Goal: Entertainment & Leisure: Consume media (video, audio)

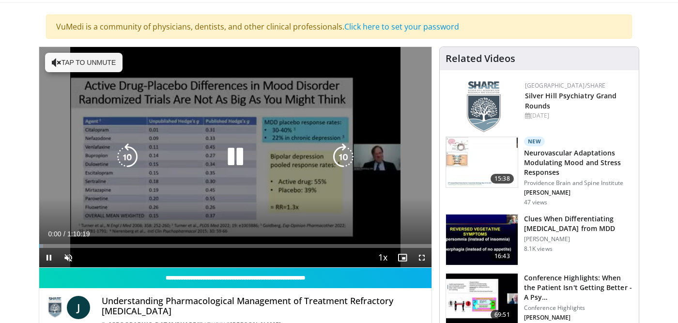
scroll to position [85, 0]
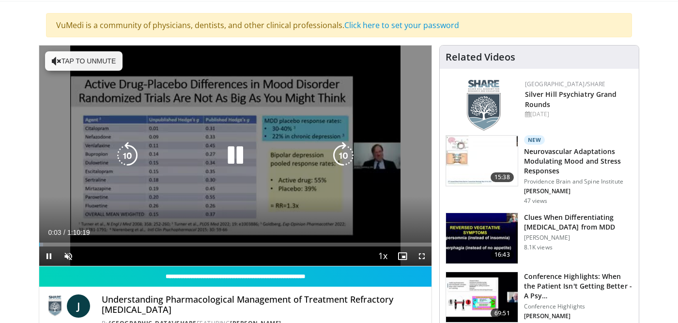
click at [92, 61] on button "Tap to unmute" at bounding box center [84, 60] width 78 height 19
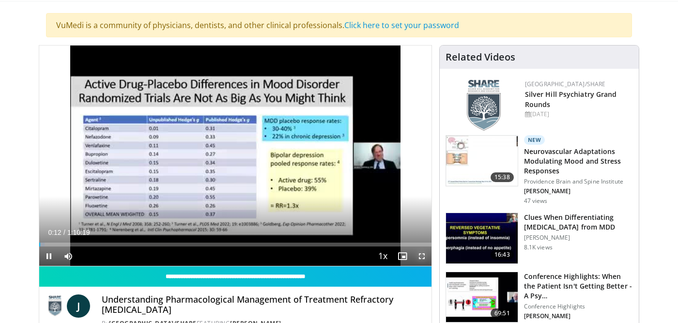
click at [424, 255] on span "Video Player" at bounding box center [421, 256] width 19 height 19
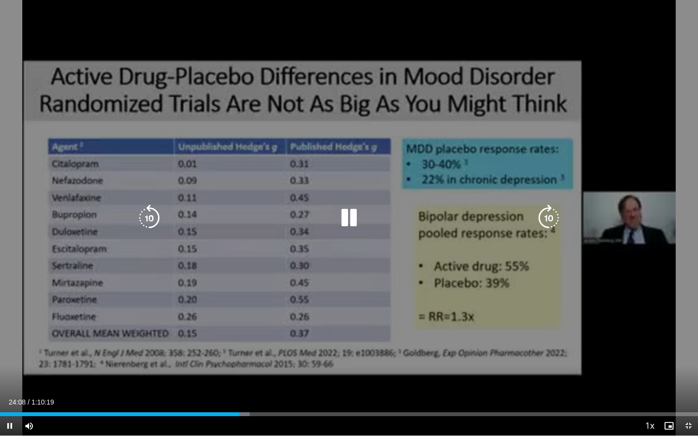
click at [349, 217] on icon "Video Player" at bounding box center [348, 217] width 27 height 27
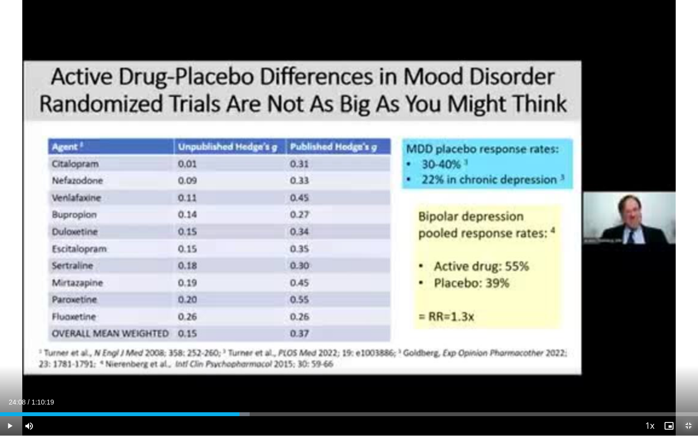
click at [678, 323] on span "Video Player" at bounding box center [687, 425] width 19 height 19
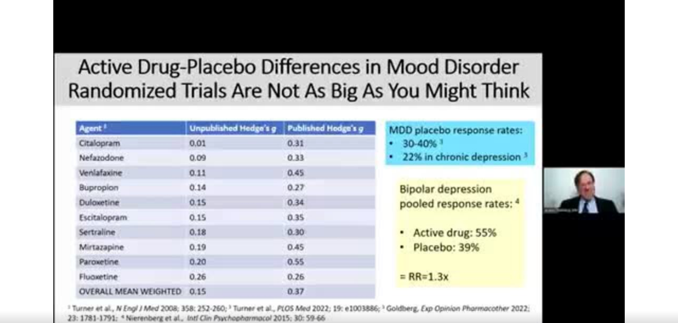
scroll to position [84, 0]
